Goal: Task Accomplishment & Management: Manage account settings

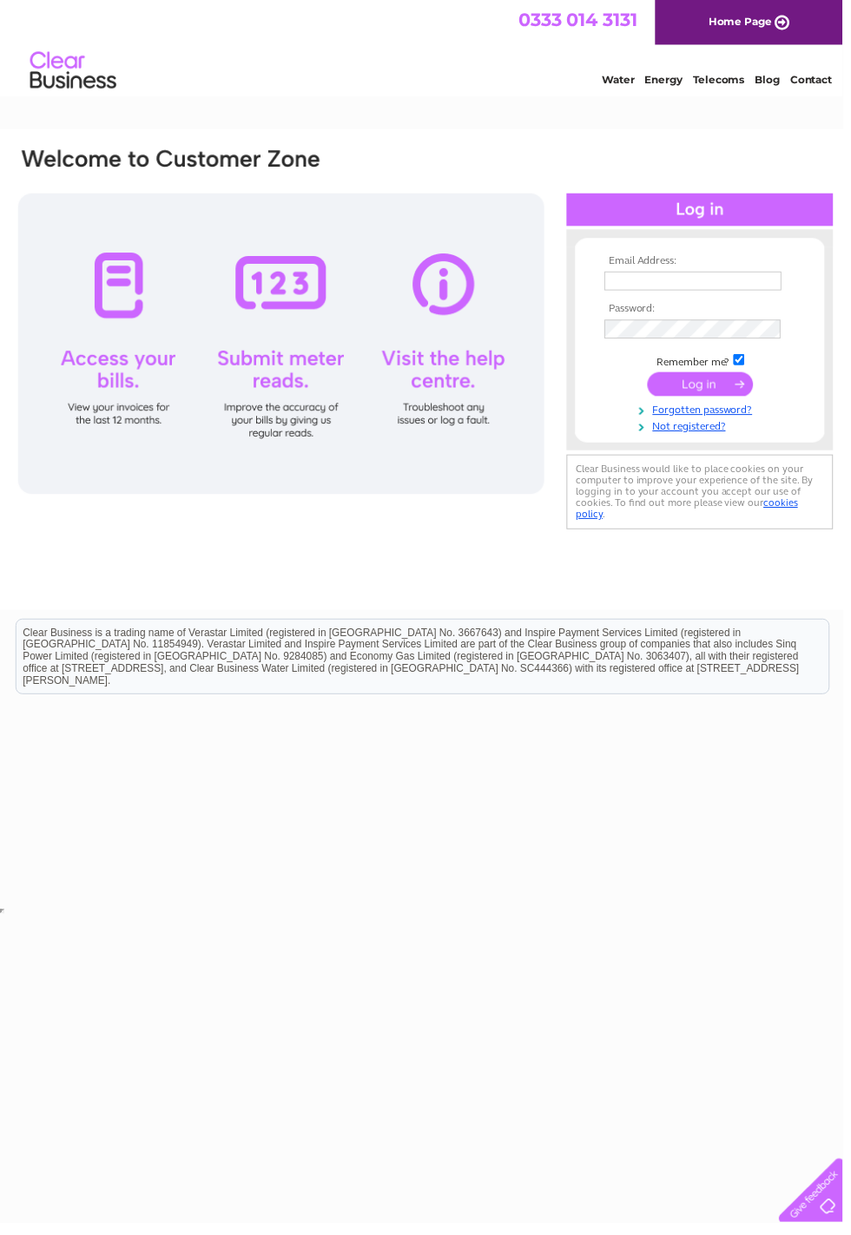
click at [102, 309] on div at bounding box center [283, 347] width 531 height 304
click at [118, 285] on div at bounding box center [283, 347] width 531 height 304
click at [718, 201] on div at bounding box center [706, 211] width 269 height 33
click at [708, 207] on div at bounding box center [706, 211] width 269 height 33
click at [690, 201] on div at bounding box center [706, 211] width 269 height 33
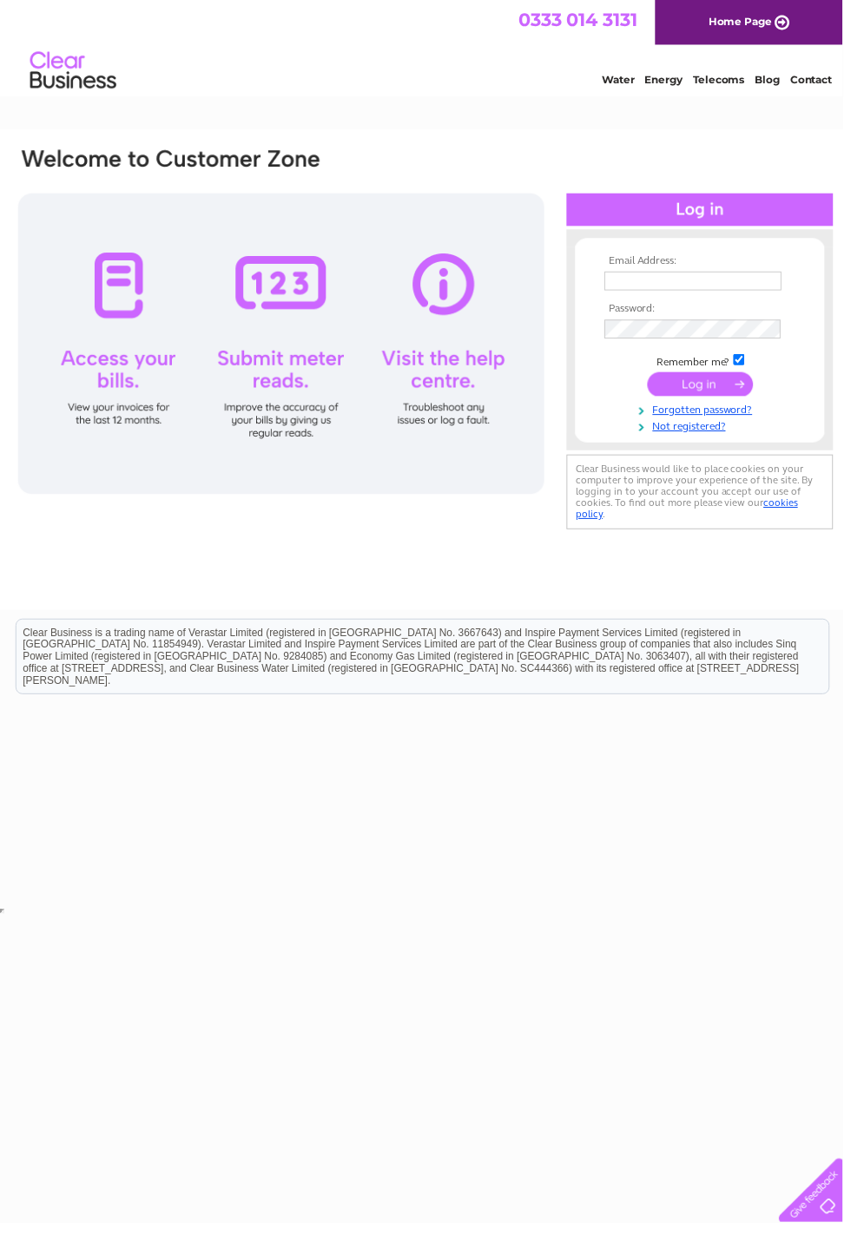
click at [705, 385] on input "submit" at bounding box center [707, 388] width 107 height 24
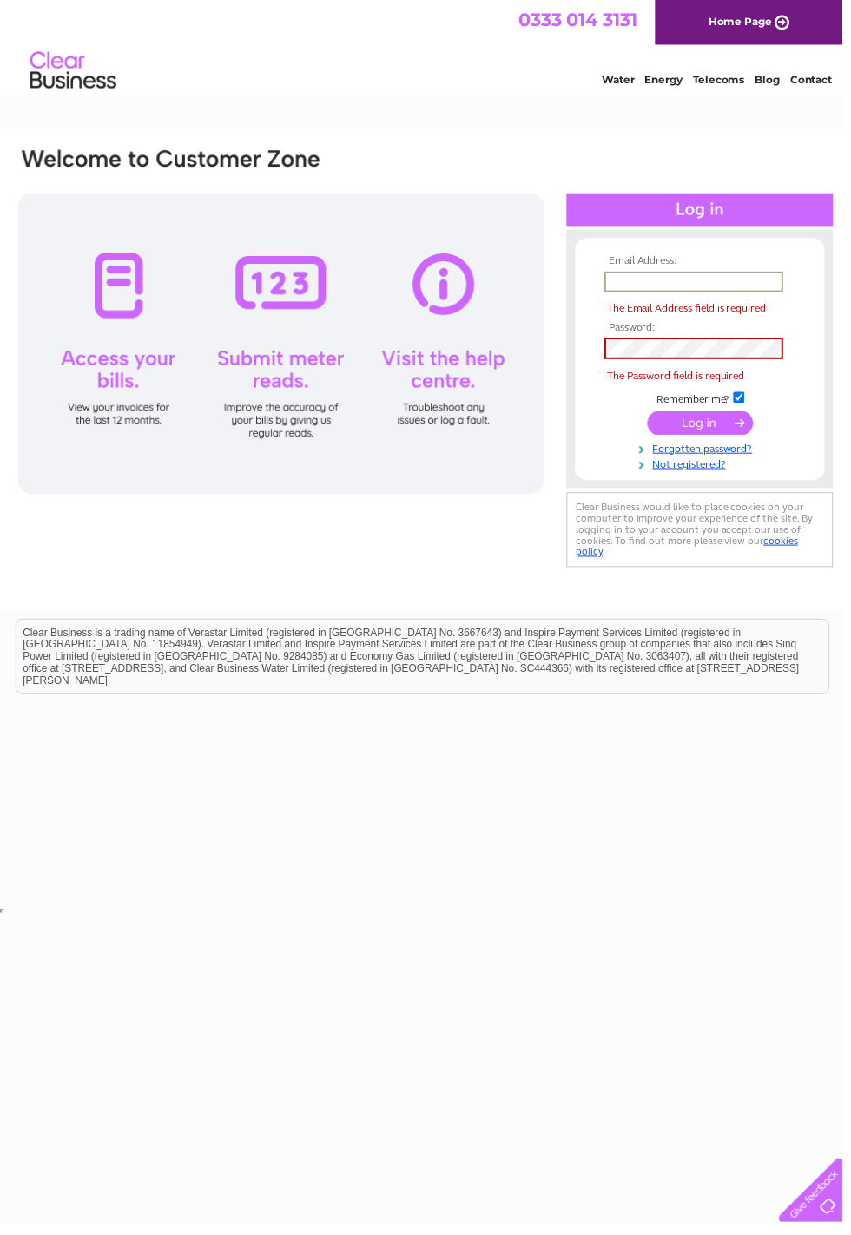
click at [675, 274] on input "text" at bounding box center [700, 284] width 181 height 21
click at [667, 279] on input "text" at bounding box center [700, 284] width 181 height 21
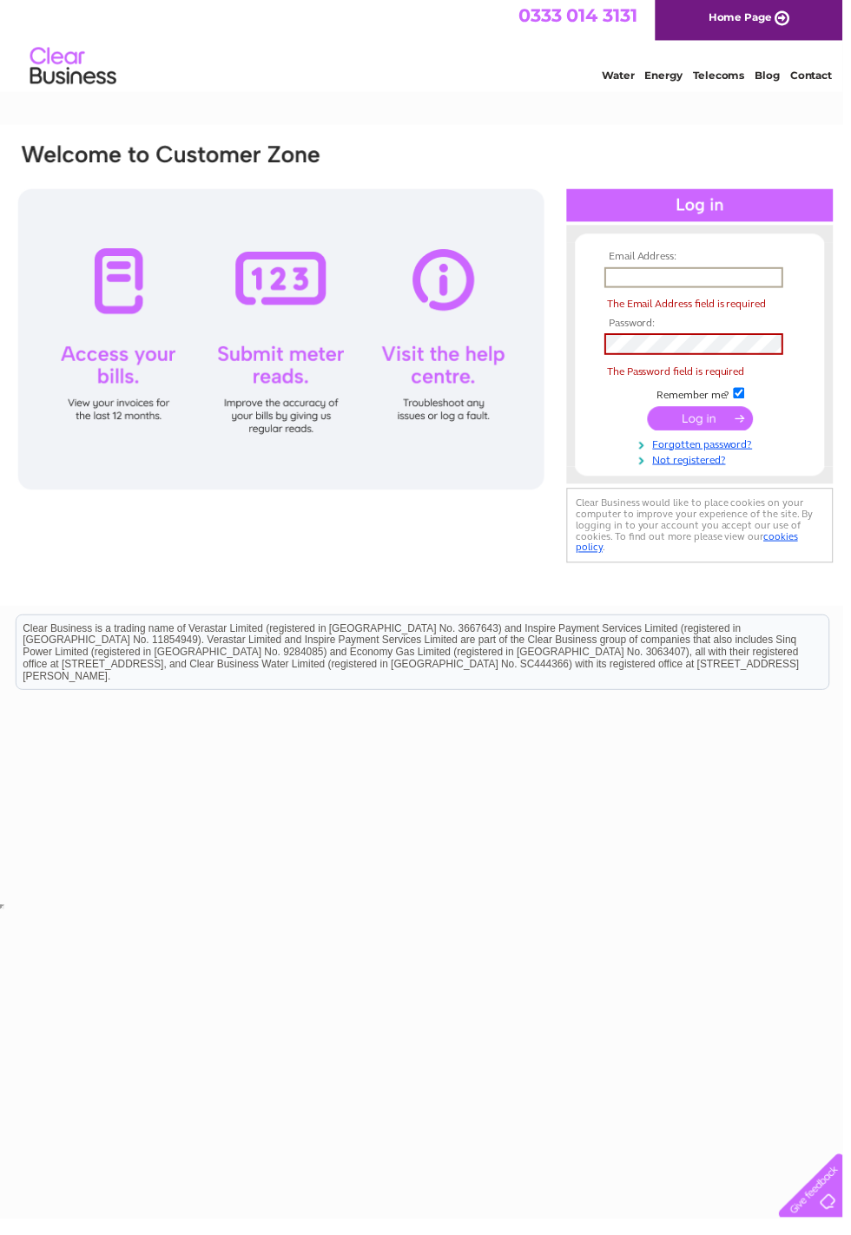
click at [667, 279] on input "text" at bounding box center [700, 284] width 181 height 21
click at [662, 286] on input "text" at bounding box center [700, 284] width 181 height 21
click at [670, 281] on input "text" at bounding box center [700, 284] width 181 height 21
click at [671, 282] on input "text" at bounding box center [700, 284] width 181 height 21
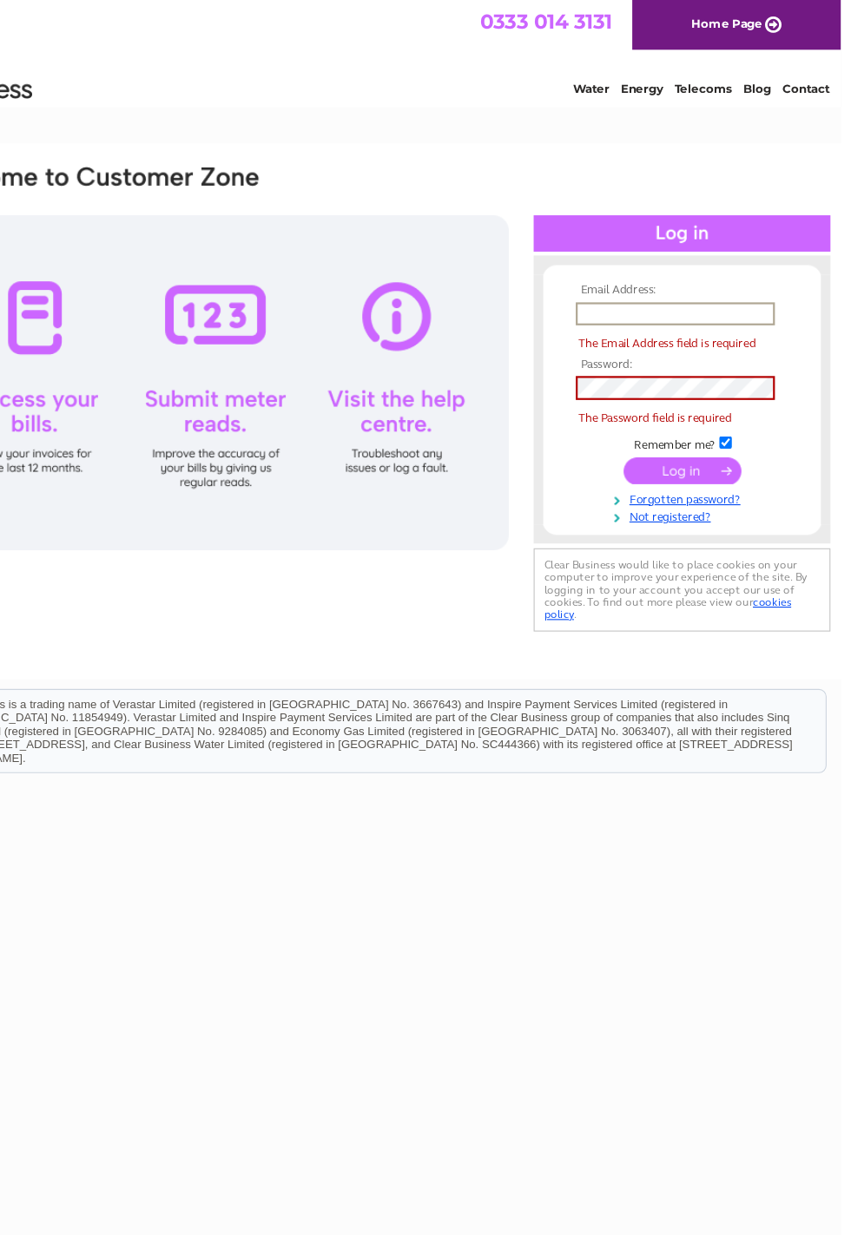
click at [679, 258] on th "Email Address:" at bounding box center [706, 264] width 201 height 12
click at [674, 286] on input "text" at bounding box center [700, 284] width 181 height 21
type input "[EMAIL_ADDRESS][DOMAIN_NAME]"
click at [692, 438] on input "submit" at bounding box center [707, 427] width 107 height 24
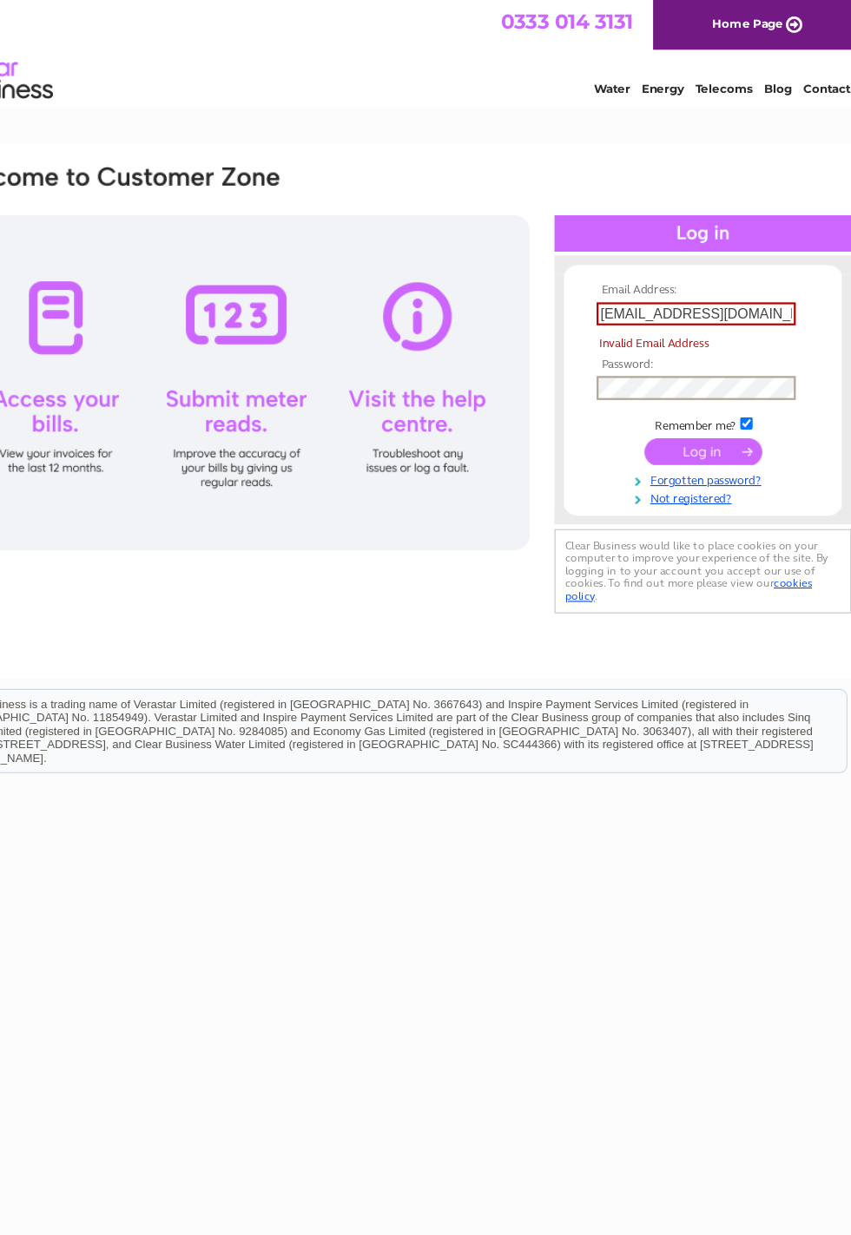
click at [698, 417] on input "submit" at bounding box center [707, 410] width 107 height 24
